Goal: Information Seeking & Learning: Learn about a topic

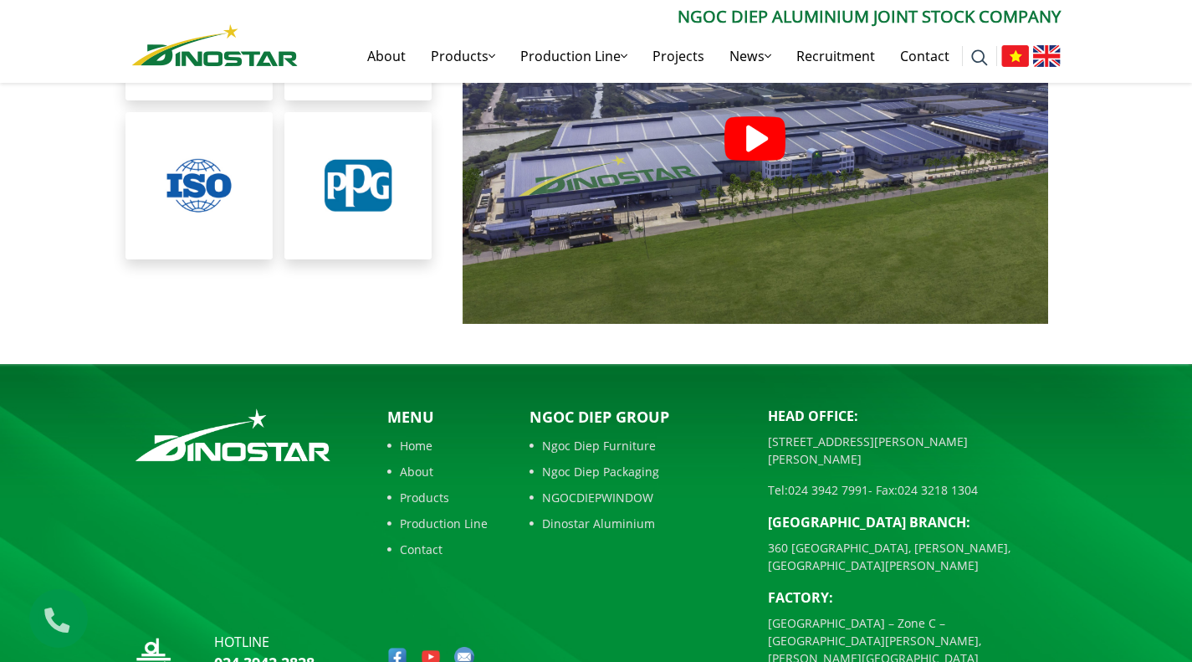
scroll to position [3732, 0]
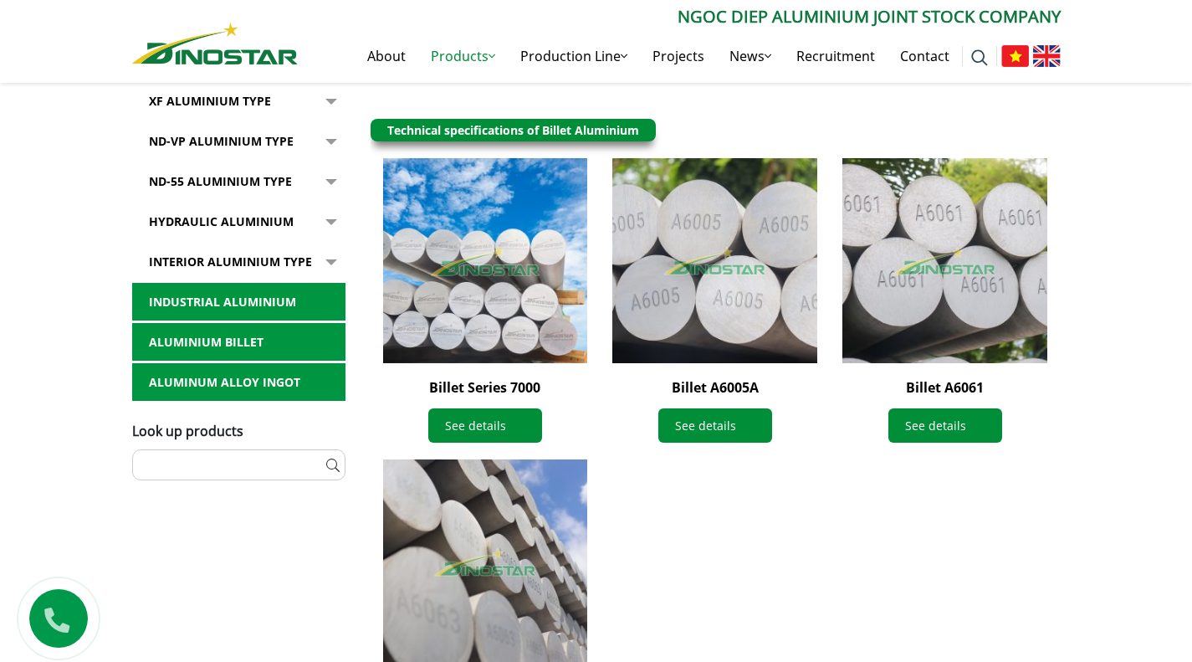
scroll to position [753, 0]
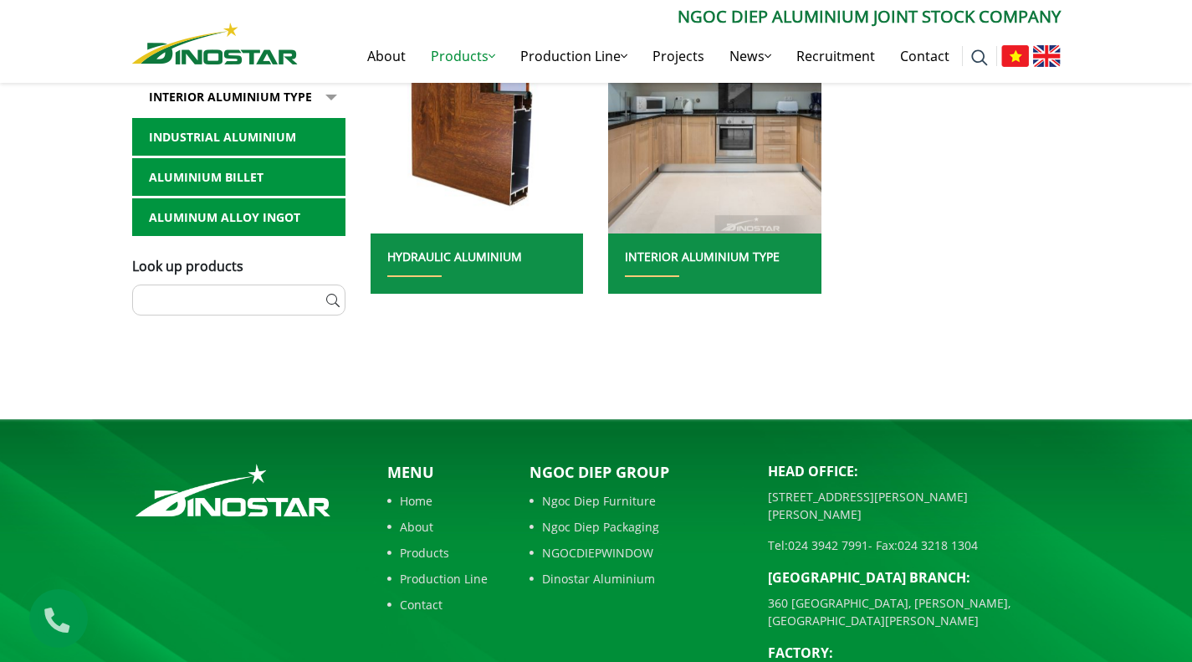
scroll to position [920, 0]
